Goal: Transaction & Acquisition: Purchase product/service

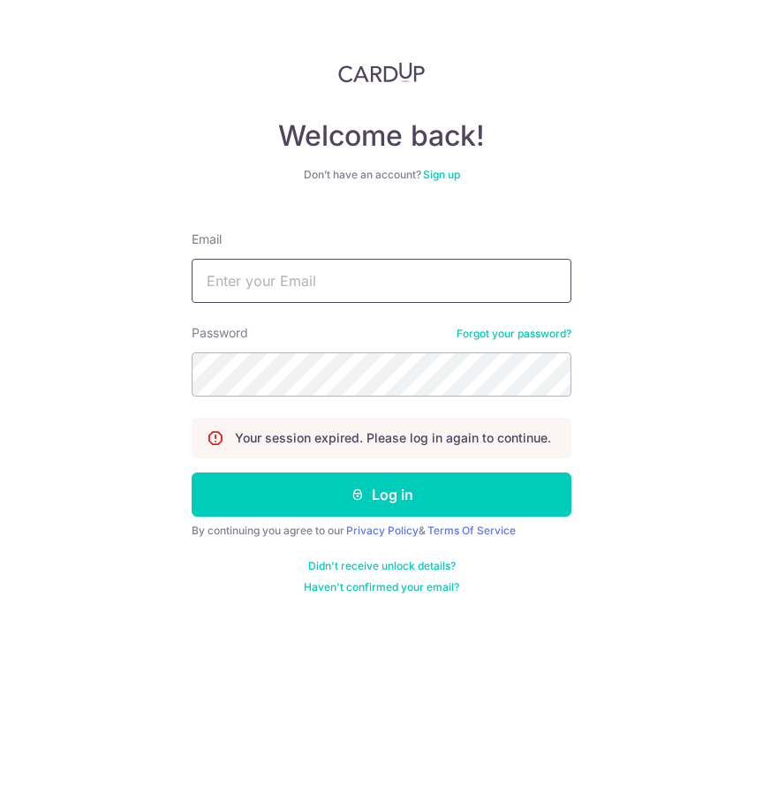
click at [308, 282] on input "Email" at bounding box center [382, 281] width 380 height 44
click at [230, 291] on input "Email" at bounding box center [382, 281] width 380 height 44
type input "nicholasgohkj@gmail.com"
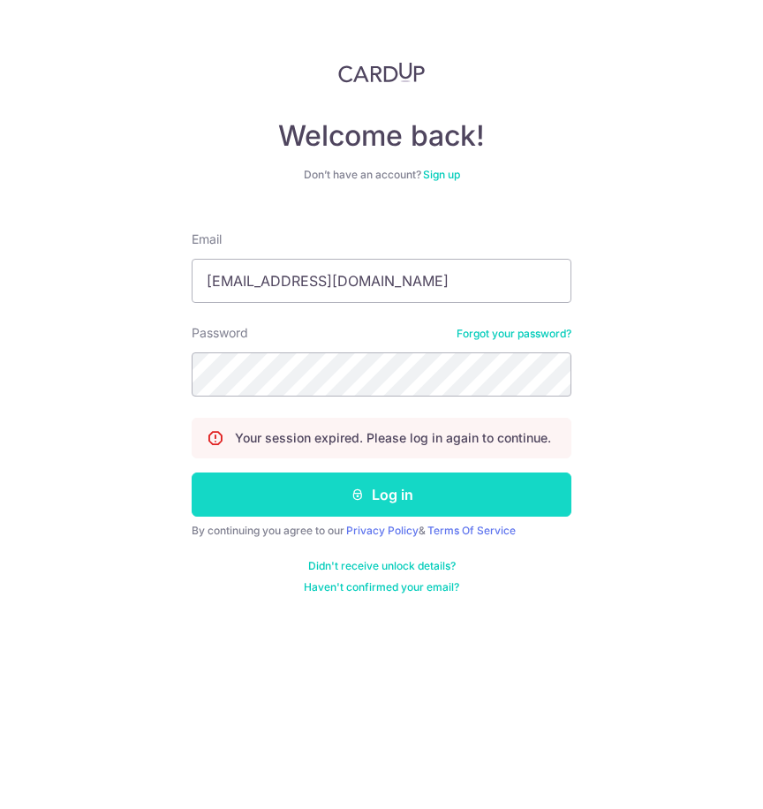
click at [329, 496] on button "Log in" at bounding box center [382, 494] width 380 height 44
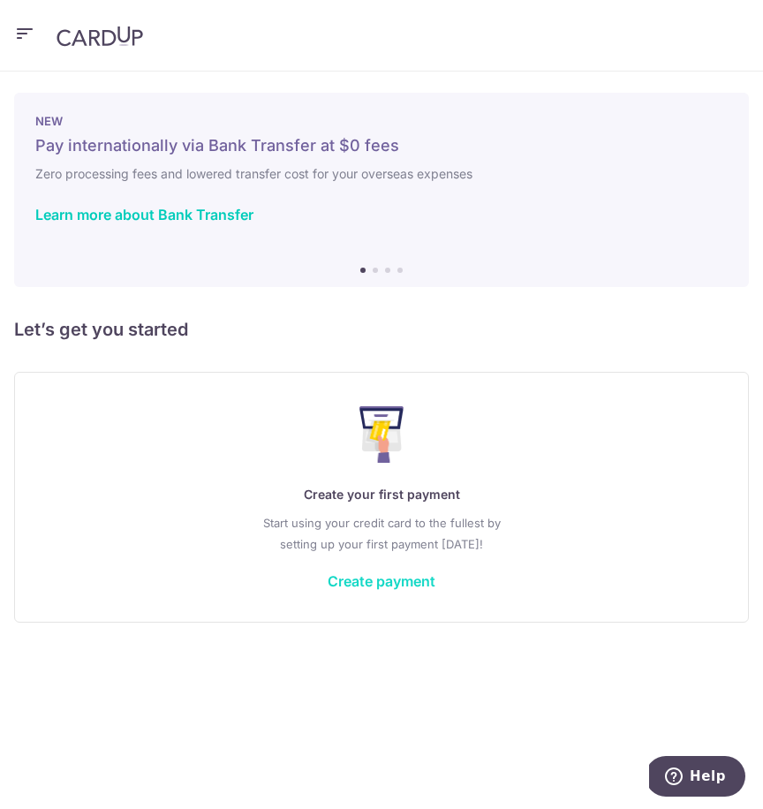
click at [351, 575] on link "Create payment" at bounding box center [382, 581] width 108 height 18
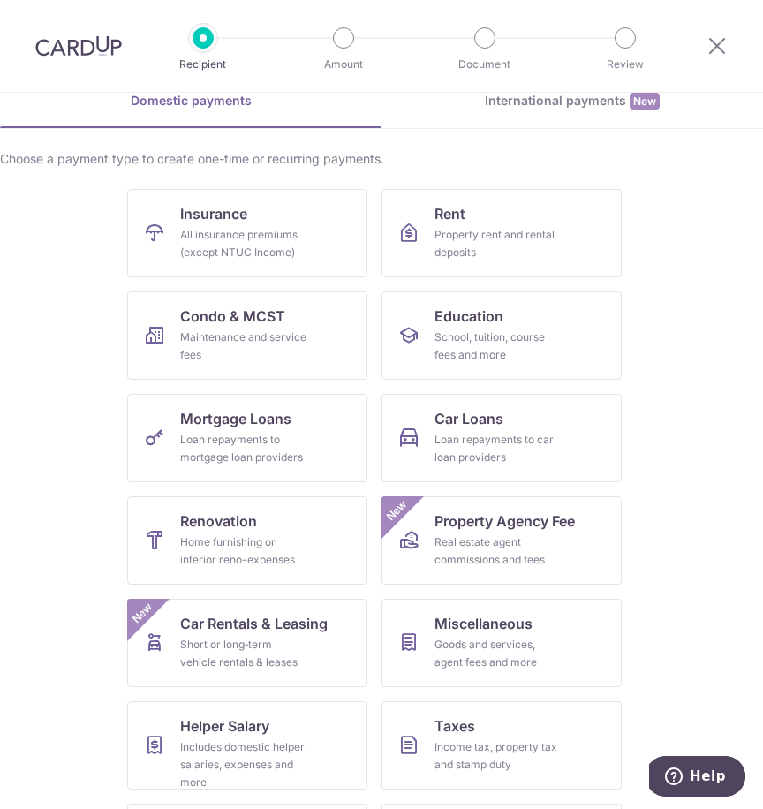
scroll to position [81, 0]
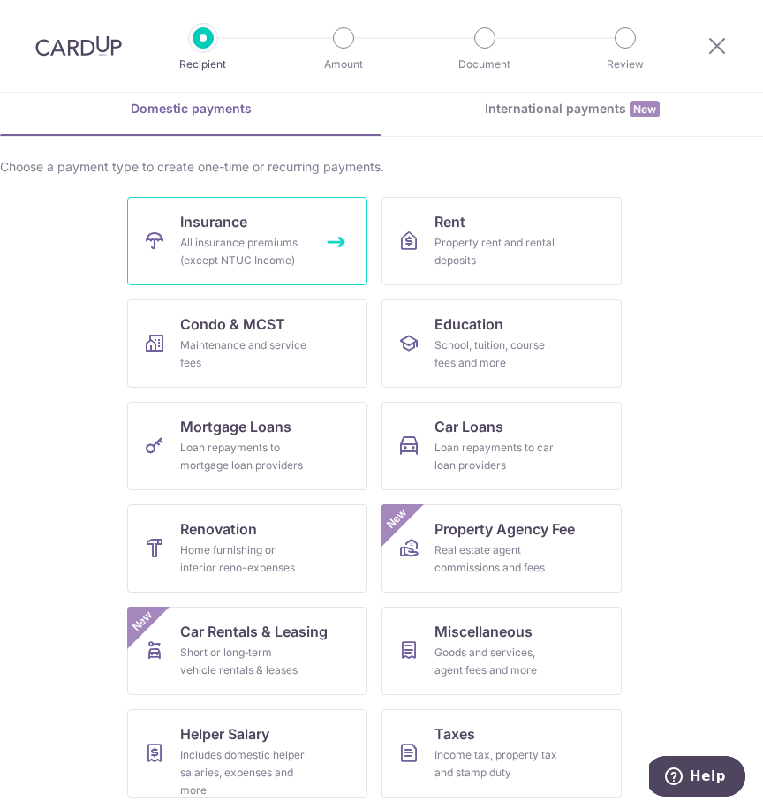
click at [310, 268] on link "Insurance All insurance premiums (except NTUC Income)" at bounding box center [247, 241] width 240 height 88
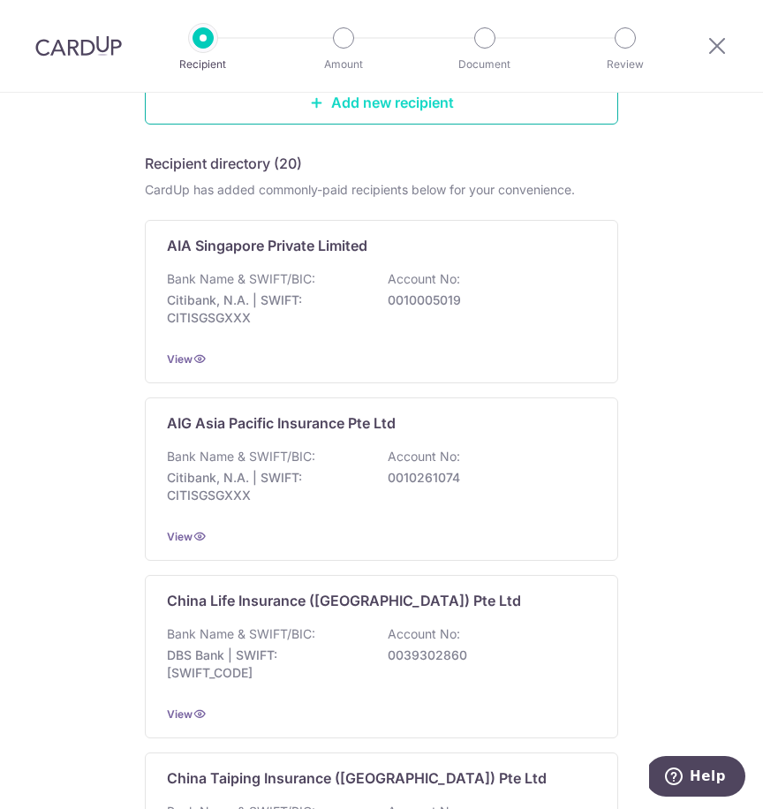
scroll to position [257, 0]
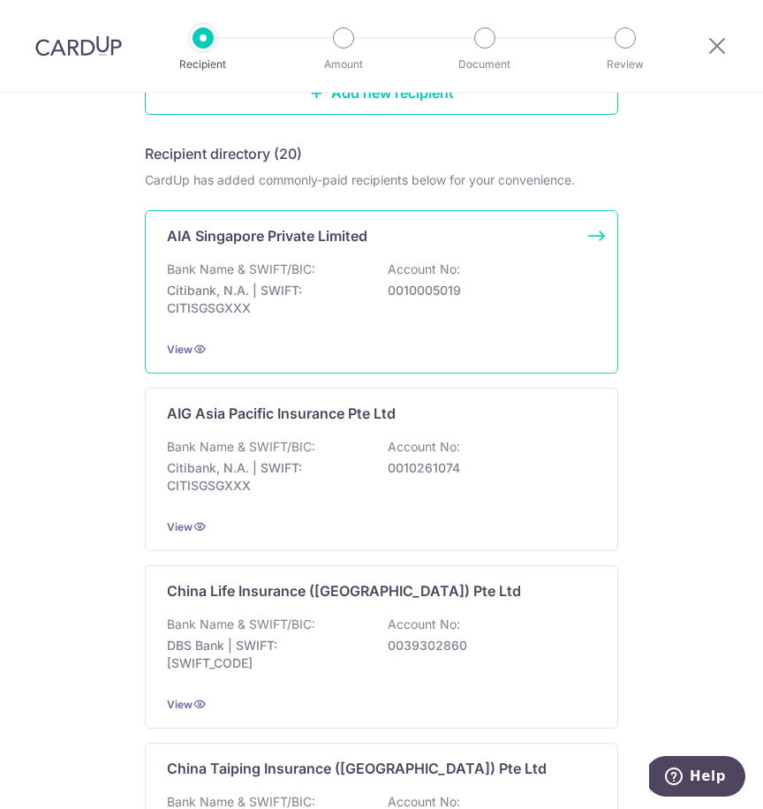
click at [346, 307] on p "Citibank, N.A. | SWIFT: CITISGSGXXX" at bounding box center [266, 299] width 198 height 35
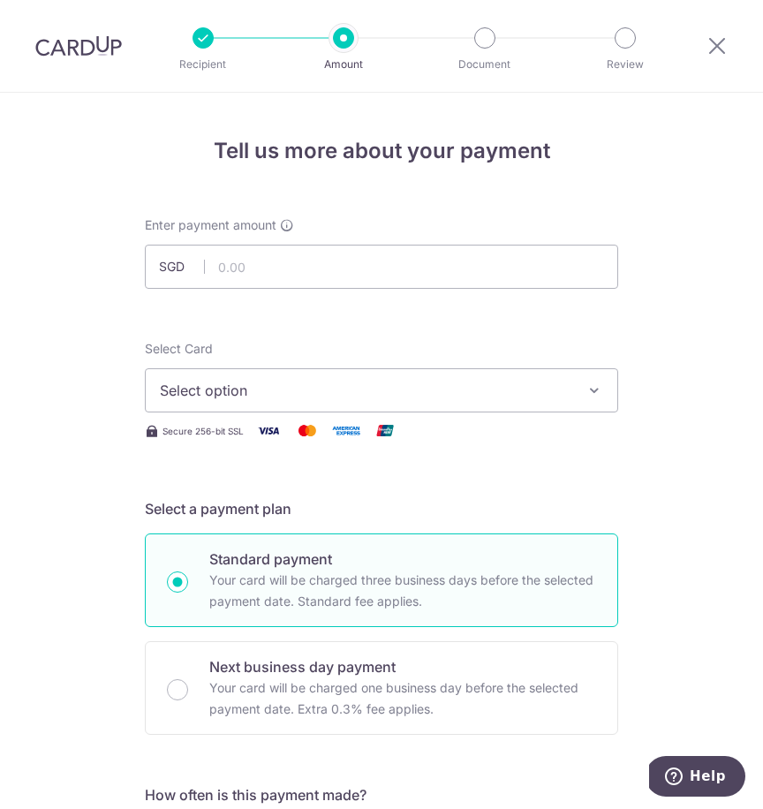
click at [371, 398] on span "Select option" at bounding box center [365, 390] width 411 height 21
click at [337, 434] on span "Add credit card" at bounding box center [397, 440] width 411 height 18
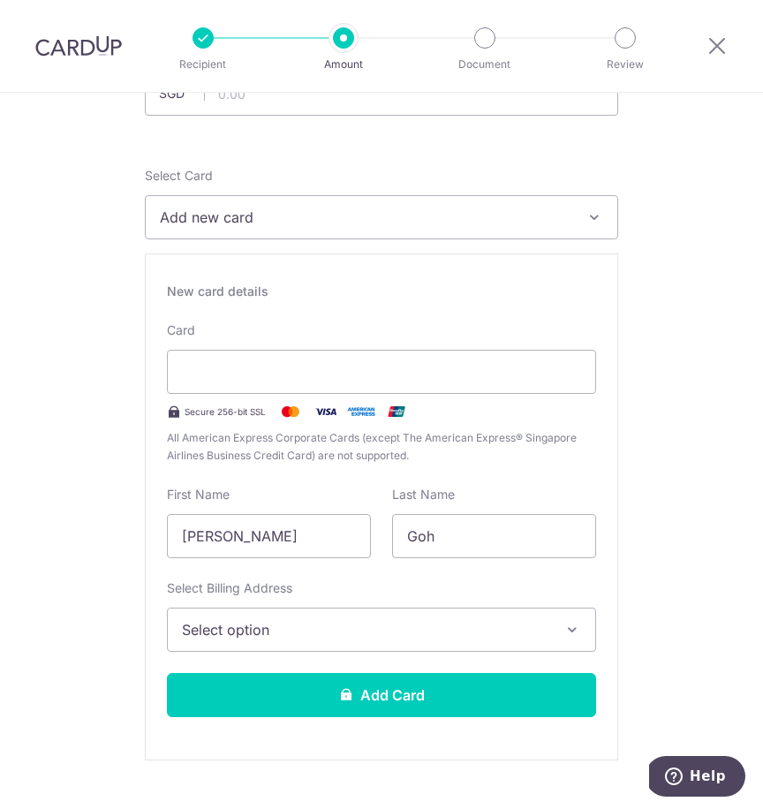
scroll to position [179, 0]
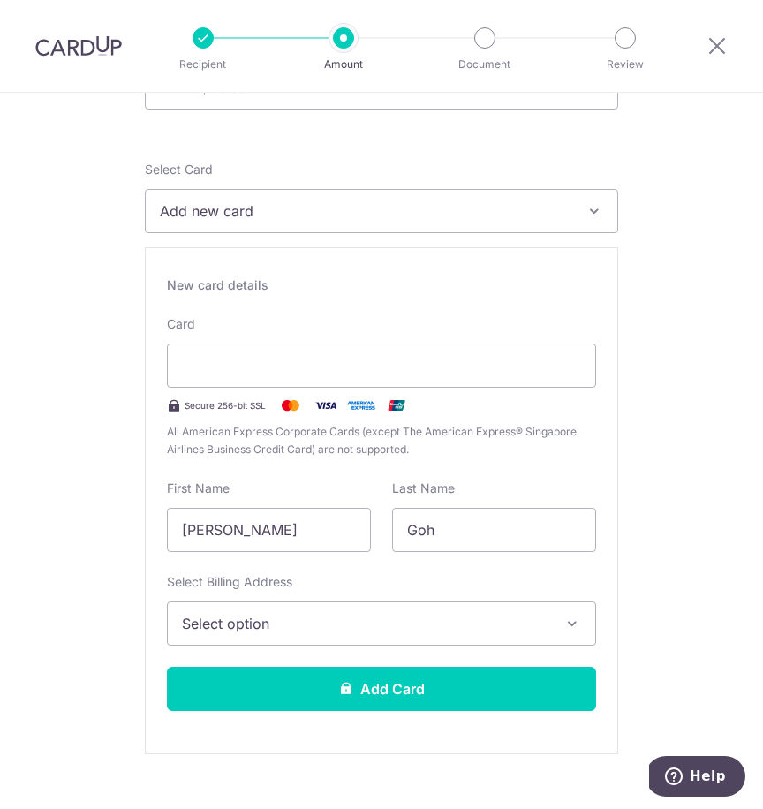
click at [241, 449] on span "All American Express Corporate Cards (except The American Express® Singapore Ai…" at bounding box center [381, 440] width 429 height 35
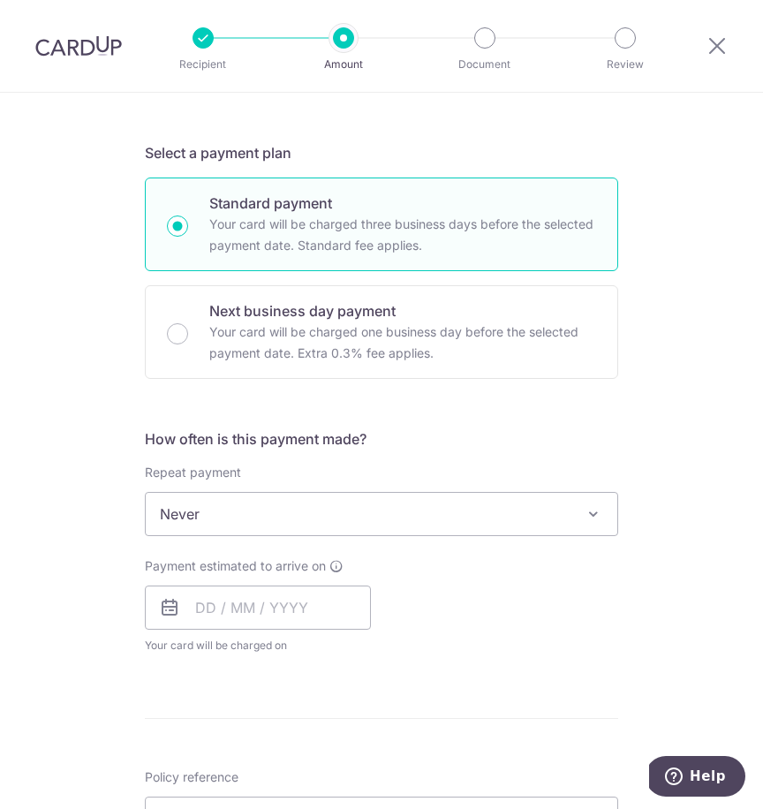
scroll to position [871, 0]
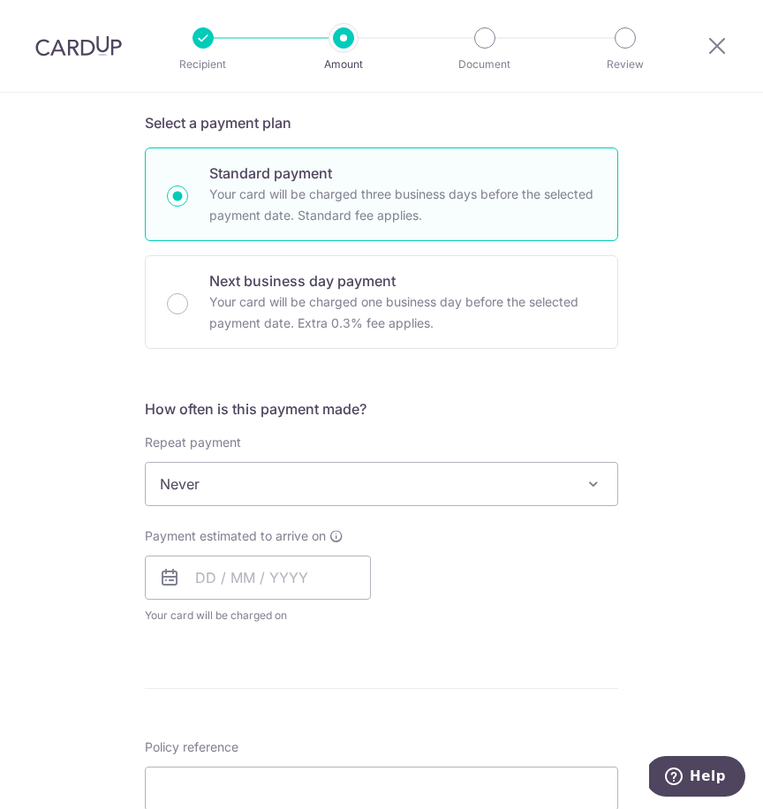
click at [227, 469] on span "Never" at bounding box center [381, 484] width 471 height 42
click at [125, 630] on div "Tell us more about your payment Enter payment amount SGD Select Card Add new ca…" at bounding box center [381, 267] width 763 height 2090
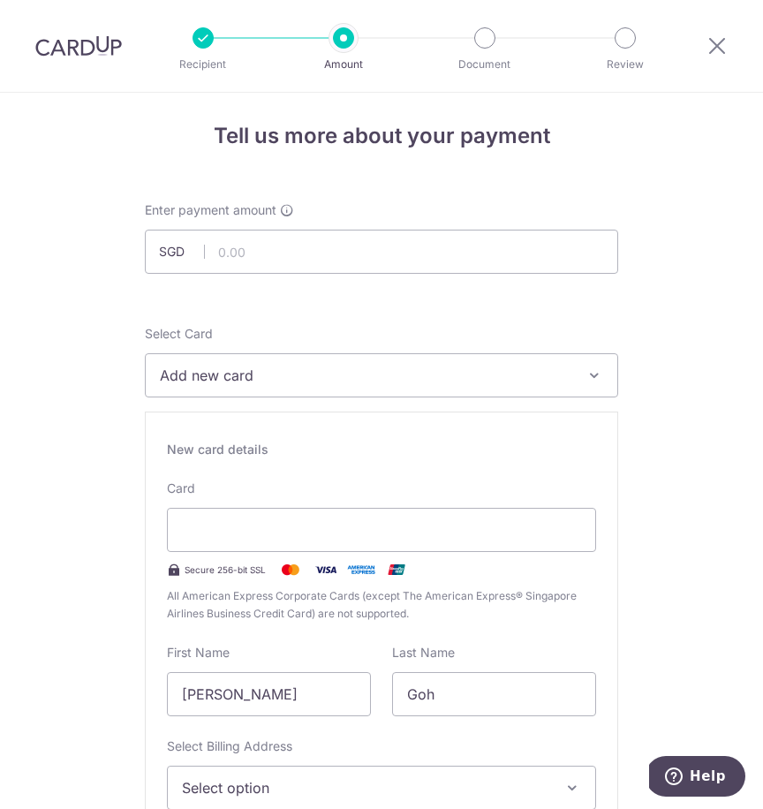
scroll to position [0, 0]
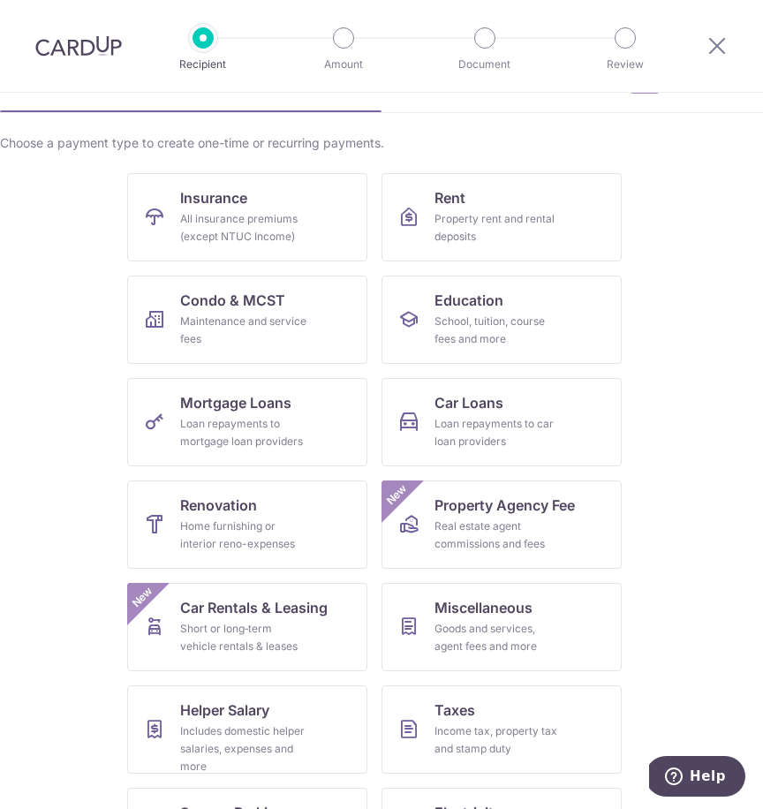
scroll to position [186, 0]
